Goal: Information Seeking & Learning: Learn about a topic

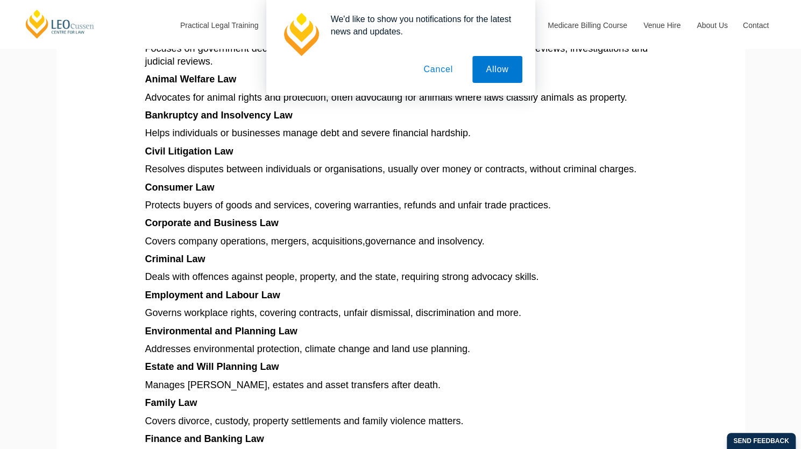
scroll to position [753, 0]
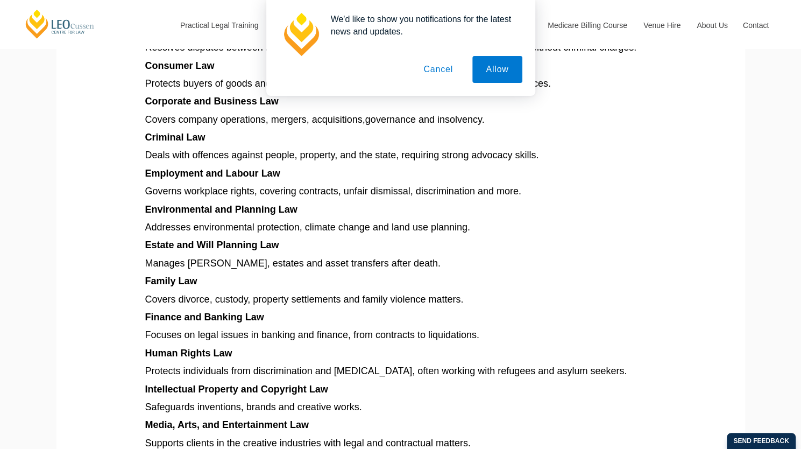
click at [442, 67] on button "Cancel" at bounding box center [438, 69] width 56 height 27
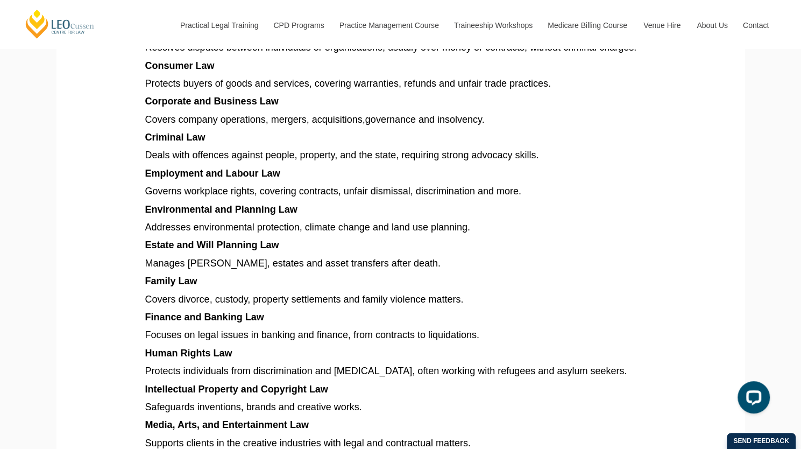
scroll to position [0, 0]
drag, startPoint x: 194, startPoint y: 190, endPoint x: 452, endPoint y: 180, distance: 257.8
click at [452, 180] on article "Explore different types of law in [GEOGRAPHIC_DATA], from criminal and family t…" at bounding box center [400, 185] width 511 height 1387
drag, startPoint x: 341, startPoint y: 189, endPoint x: 421, endPoint y: 189, distance: 80.1
click at [421, 189] on span "Governs workplace rights, covering contracts, unfair dismissal, discrimination …" at bounding box center [333, 191] width 376 height 11
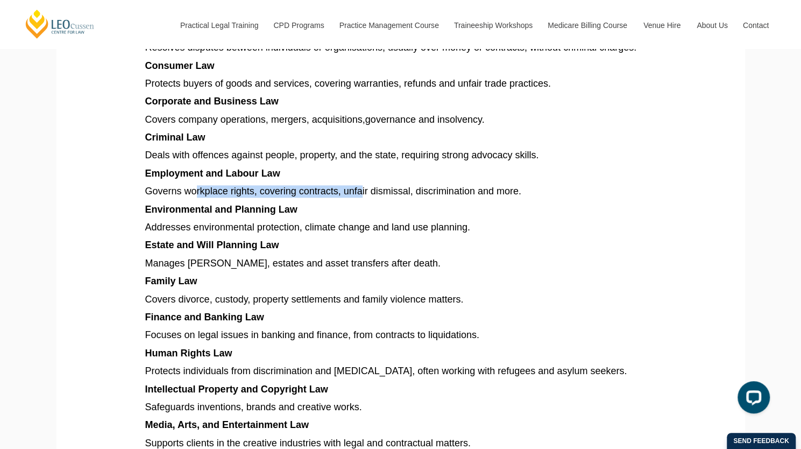
drag, startPoint x: 195, startPoint y: 194, endPoint x: 363, endPoint y: 194, distance: 167.8
click at [363, 194] on span "Governs workplace rights, covering contracts, unfair dismissal, discrimination …" at bounding box center [333, 191] width 376 height 11
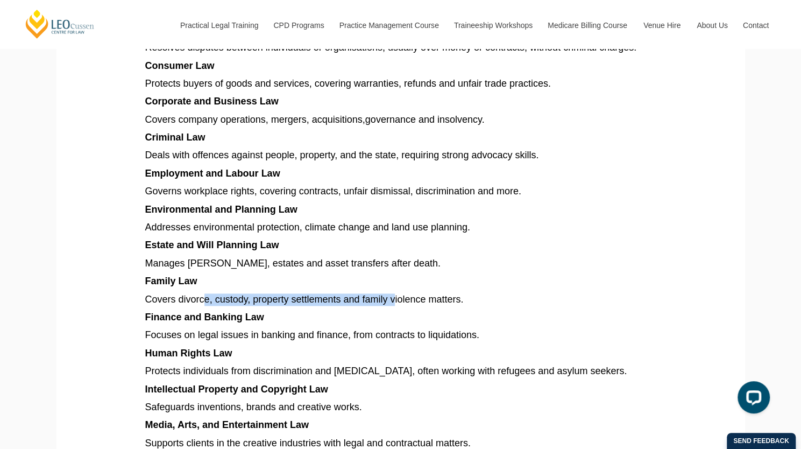
drag, startPoint x: 202, startPoint y: 298, endPoint x: 395, endPoint y: 302, distance: 193.2
click at [395, 302] on span "Covers divorce, custody, property settlements and family violence matters." at bounding box center [304, 299] width 318 height 11
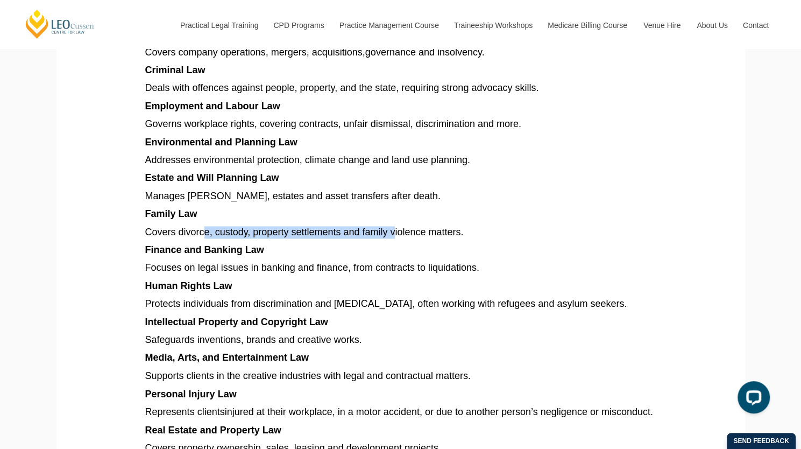
scroll to position [861, 0]
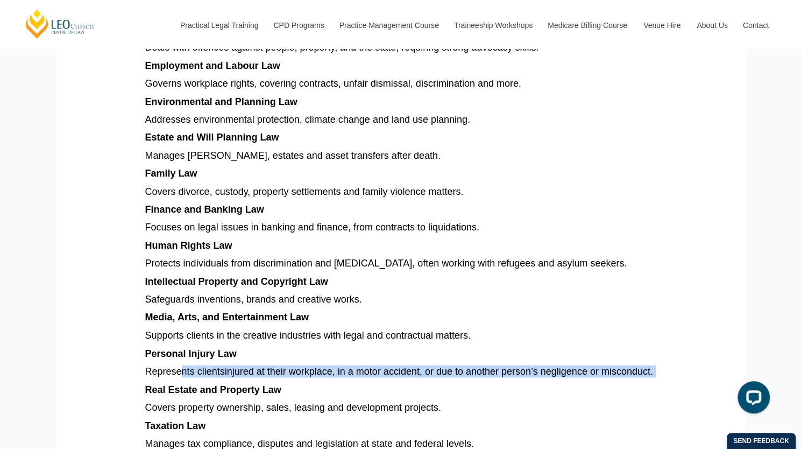
drag, startPoint x: 183, startPoint y: 374, endPoint x: 433, endPoint y: 385, distance: 250.4
click at [433, 377] on p "Represents clients injured at their workplace, in a motor accident, or due to a…" at bounding box center [400, 371] width 511 height 12
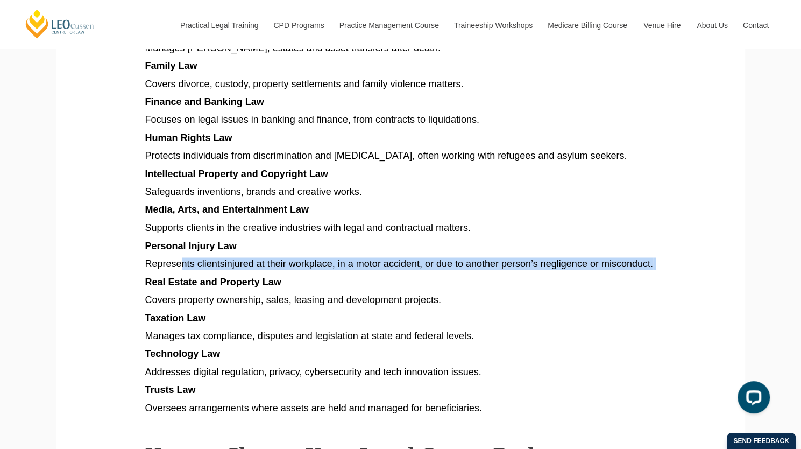
scroll to position [1076, 0]
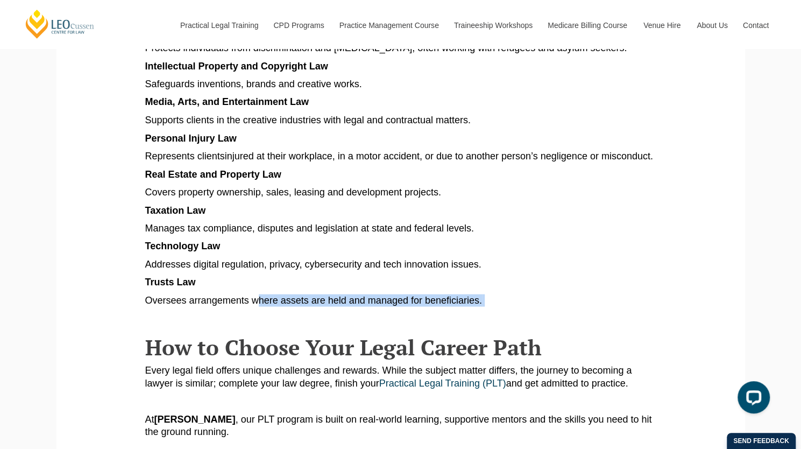
drag, startPoint x: 259, startPoint y: 310, endPoint x: 654, endPoint y: 310, distance: 394.8
click at [654, 306] on p "Oversees arrangements where assets are held and managed for beneficiaries." at bounding box center [400, 300] width 511 height 12
drag, startPoint x: 153, startPoint y: 311, endPoint x: 412, endPoint y: 316, distance: 258.8
click at [412, 305] on span "Oversees arrangements where assets are held and managed for beneficiaries." at bounding box center [313, 299] width 337 height 11
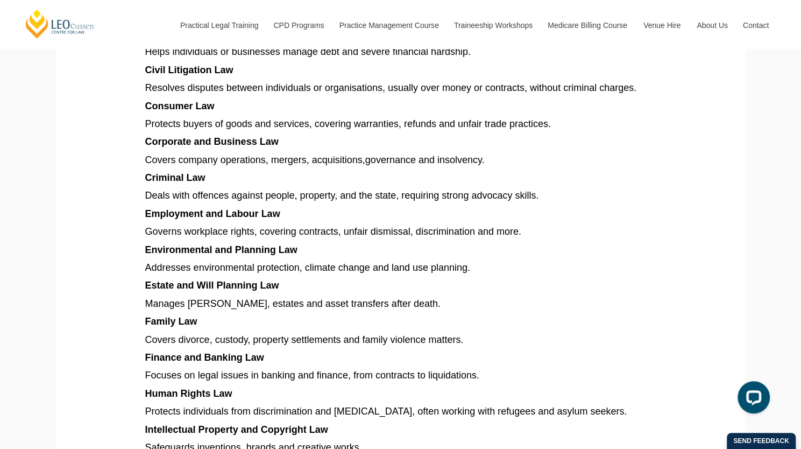
scroll to position [699, 0]
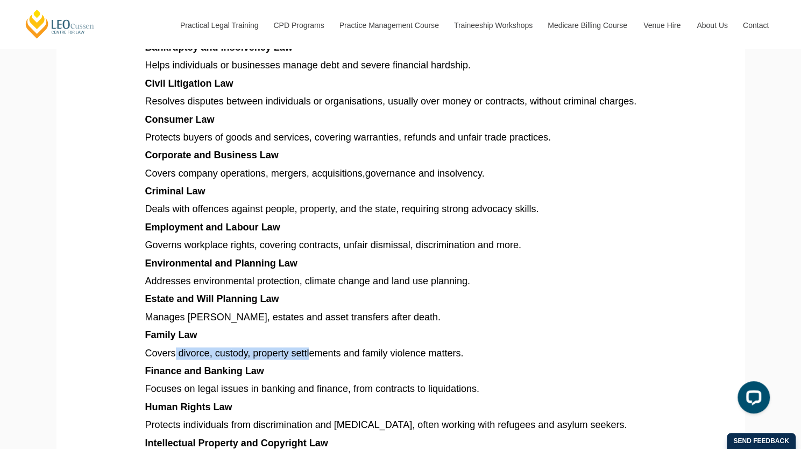
drag, startPoint x: 174, startPoint y: 356, endPoint x: 308, endPoint y: 356, distance: 134.5
click at [308, 356] on span "Covers divorce, custody, property settlements and family violence matters." at bounding box center [304, 352] width 318 height 11
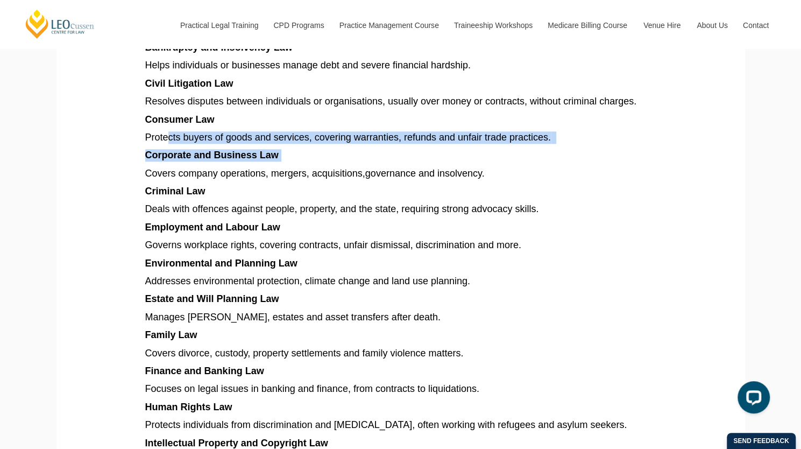
drag, startPoint x: 169, startPoint y: 141, endPoint x: 468, endPoint y: 153, distance: 299.3
click at [468, 153] on article "Explore different types of law in [GEOGRAPHIC_DATA], from criminal and family t…" at bounding box center [400, 238] width 511 height 1387
click at [409, 149] on article "Explore different types of law in [GEOGRAPHIC_DATA], from criminal and family t…" at bounding box center [400, 238] width 511 height 1387
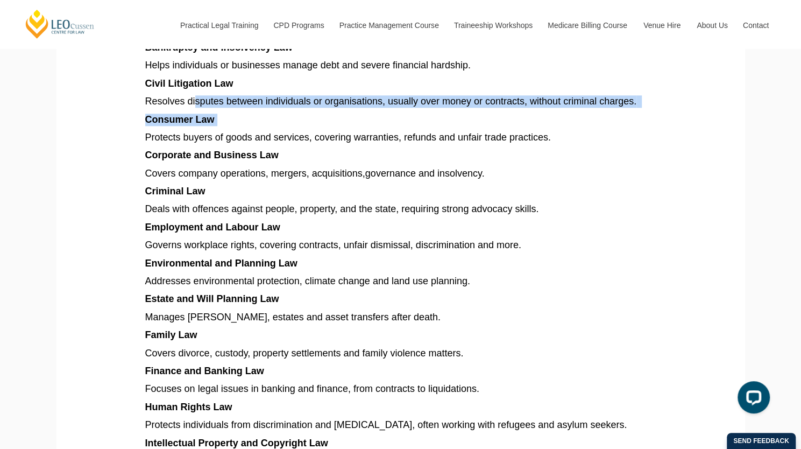
drag, startPoint x: 196, startPoint y: 102, endPoint x: 399, endPoint y: 111, distance: 203.0
click at [399, 111] on article "Explore different types of law in [GEOGRAPHIC_DATA], from criminal and family t…" at bounding box center [400, 238] width 511 height 1387
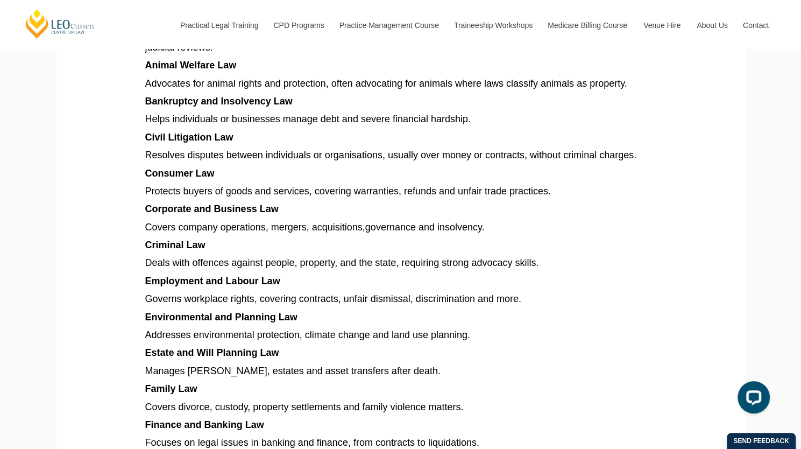
click at [159, 158] on span "Resolves disputes between individuals or organisations, usually over money or c…" at bounding box center [390, 155] width 491 height 11
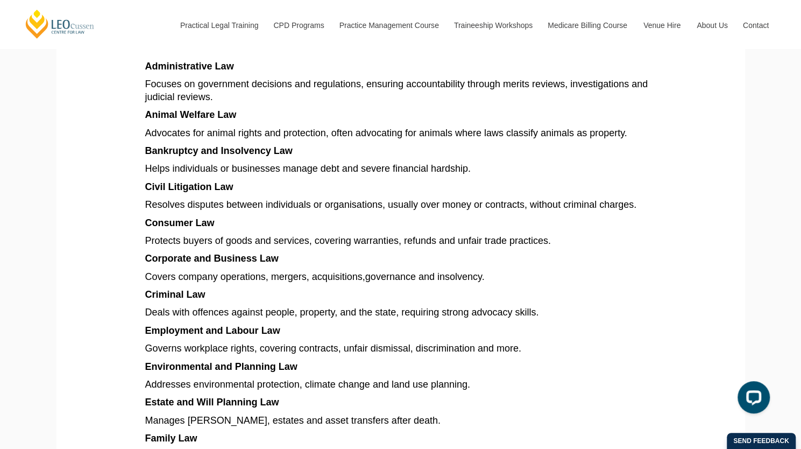
scroll to position [538, 0]
